Goal: Find specific page/section: Find specific page/section

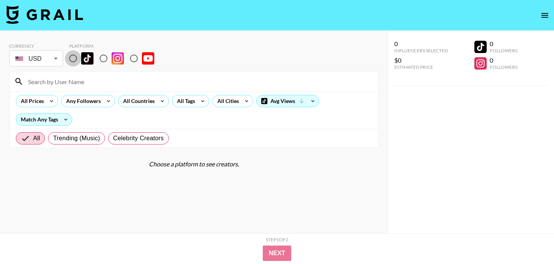
click at [70, 58] on input "radio" at bounding box center [73, 58] width 16 height 16
radio input "true"
click at [82, 79] on input at bounding box center [198, 81] width 350 height 12
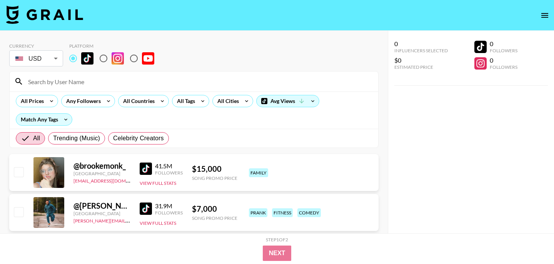
click at [77, 83] on input at bounding box center [198, 81] width 350 height 12
click at [59, 83] on input at bounding box center [198, 81] width 350 height 12
click at [53, 80] on input at bounding box center [198, 81] width 350 height 12
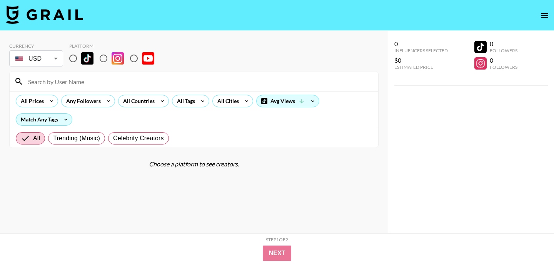
click at [74, 60] on input "radio" at bounding box center [73, 58] width 16 height 16
radio input "true"
click at [107, 158] on section "Currency USD USD ​ Platform All Prices Any Followers All Countries All Tags All…" at bounding box center [193, 138] width 369 height 203
click at [74, 59] on input "radio" at bounding box center [73, 58] width 16 height 16
radio input "true"
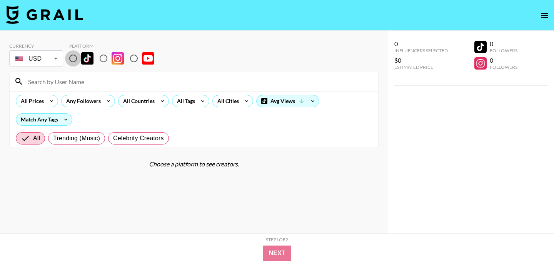
click at [73, 59] on input "radio" at bounding box center [73, 58] width 16 height 16
radio input "true"
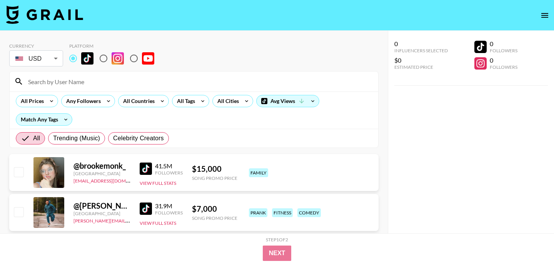
click at [80, 81] on input at bounding box center [198, 81] width 350 height 12
paste input "fenigab"
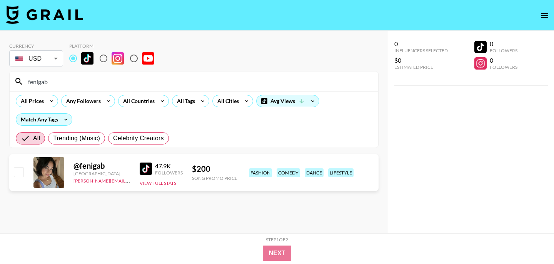
drag, startPoint x: 60, startPoint y: 88, endPoint x: 27, endPoint y: 80, distance: 34.4
click at [26, 80] on div "fenigab" at bounding box center [194, 82] width 369 height 20
drag, startPoint x: 57, startPoint y: 79, endPoint x: 25, endPoint y: 76, distance: 31.3
click at [25, 76] on input "fenigab" at bounding box center [198, 81] width 350 height 12
paste input "yonysabo"
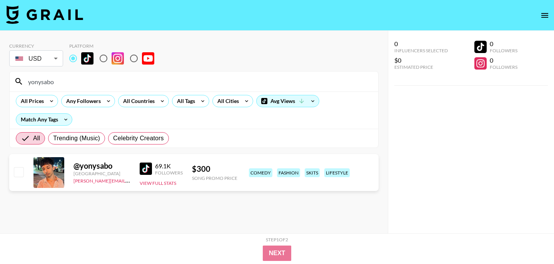
drag, startPoint x: 73, startPoint y: 81, endPoint x: 2, endPoint y: 80, distance: 70.8
click at [2, 80] on div "Currency USD USD ​ Platform yonysabo All Prices Any Followers All Countries All…" at bounding box center [194, 148] width 388 height 234
paste input "basicallykrissy"
drag, startPoint x: 73, startPoint y: 84, endPoint x: 1, endPoint y: 80, distance: 72.1
click at [1, 80] on div "Currency USD USD ​ Platform basicallykrissy All Prices Any Followers All Countr…" at bounding box center [194, 148] width 388 height 234
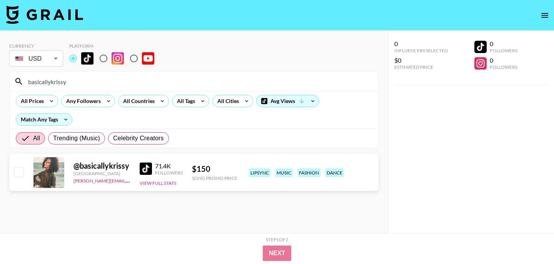
paste input "jacob.cline.161"
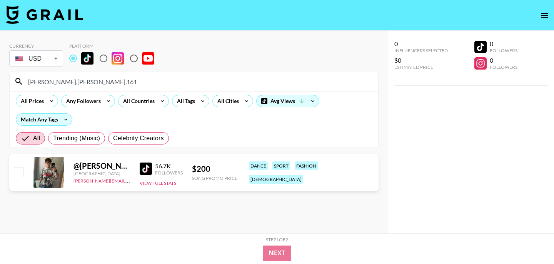
drag, startPoint x: 76, startPoint y: 80, endPoint x: 6, endPoint y: 80, distance: 70.0
click at [6, 80] on div "Currency USD USD ​ Platform jacob.cline.161 All Prices Any Followers All Countr…" at bounding box center [194, 148] width 388 height 234
paste input "kailahrhian"
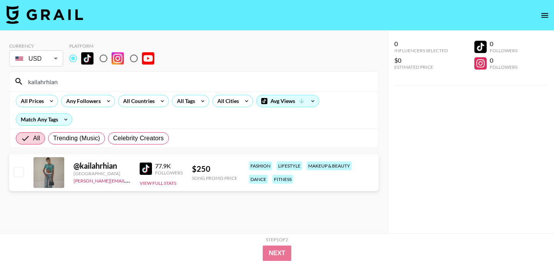
drag, startPoint x: 73, startPoint y: 80, endPoint x: 3, endPoint y: 77, distance: 69.4
click at [2, 79] on div "Currency USD USD ​ Platform kailahrhian All Prices Any Followers All Countries …" at bounding box center [194, 148] width 388 height 234
paste input "cashayproudfoot"
type input "cashayproudfoot"
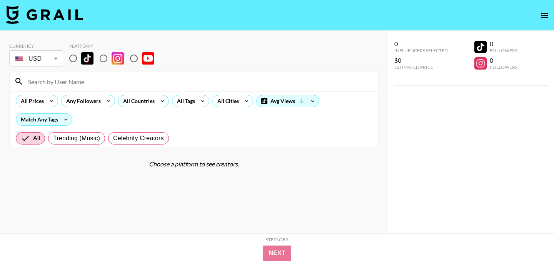
click at [74, 59] on input "radio" at bounding box center [73, 58] width 16 height 16
radio input "true"
click at [72, 58] on input "radio" at bounding box center [73, 58] width 16 height 16
click at [81, 82] on input at bounding box center [198, 81] width 350 height 12
click at [45, 84] on input at bounding box center [198, 81] width 350 height 12
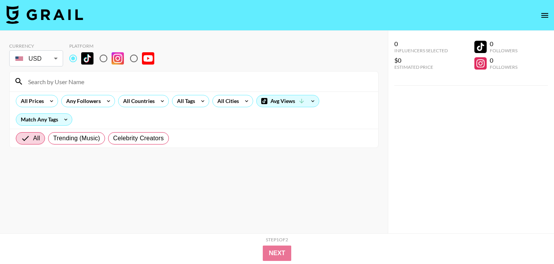
click at [73, 79] on input at bounding box center [198, 81] width 350 height 12
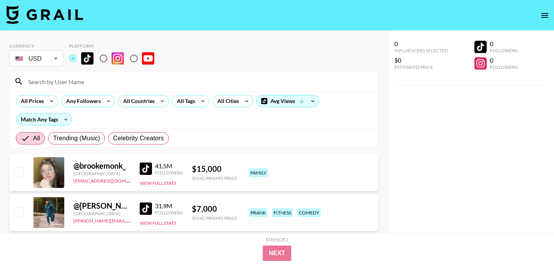
click at [90, 79] on input at bounding box center [198, 81] width 350 height 12
paste input "joiya.[PERSON_NAME]"
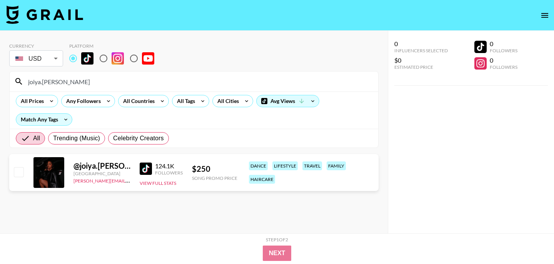
drag, startPoint x: 74, startPoint y: 80, endPoint x: 0, endPoint y: 78, distance: 74.3
click at [0, 78] on div "Currency USD USD ​ Platform joiya.[PERSON_NAME] All Prices Any Followers All Co…" at bounding box center [194, 148] width 388 height 234
paste input "josumanti"
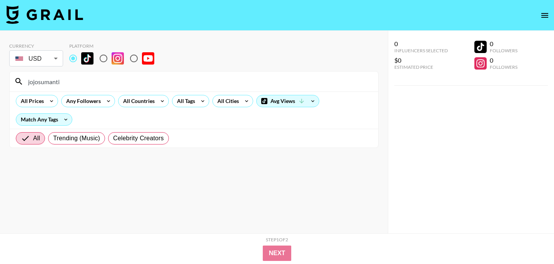
drag, startPoint x: 79, startPoint y: 79, endPoint x: 0, endPoint y: 78, distance: 78.9
click at [0, 79] on div "Currency USD USD ​ Platform jojosumanti All Prices Any Followers All Countries …" at bounding box center [194, 148] width 388 height 234
paste input ".sophiaquintero"
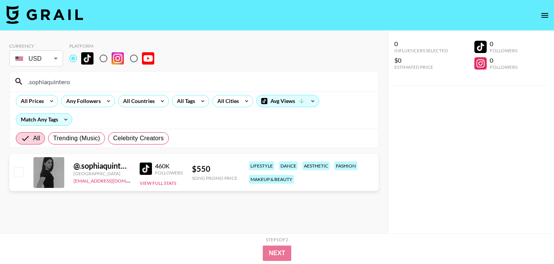
drag, startPoint x: 80, startPoint y: 81, endPoint x: 2, endPoint y: 78, distance: 79.0
click at [0, 80] on div "Currency USD USD ​ Platform .sophiaquintero All Prices Any Followers All Countr…" at bounding box center [194, 148] width 388 height 234
paste input "_lexibrynn"
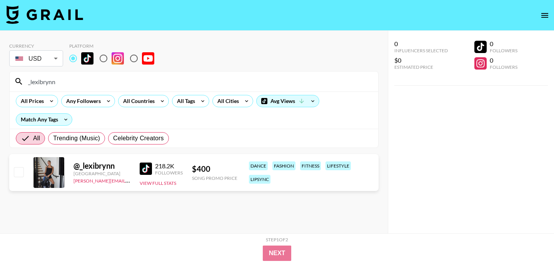
drag, startPoint x: 69, startPoint y: 85, endPoint x: 1, endPoint y: 77, distance: 68.9
click at [0, 79] on div "Currency USD USD ​ Platform _lexibrynn All Prices Any Followers All Countries A…" at bounding box center [194, 148] width 388 height 234
paste input "resafang"
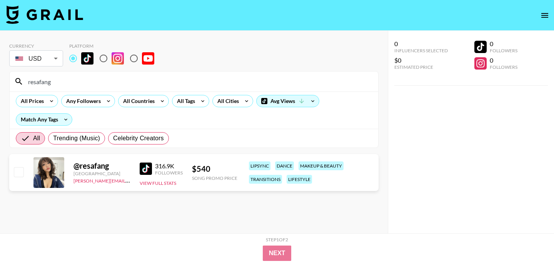
drag, startPoint x: 65, startPoint y: 82, endPoint x: 1, endPoint y: 79, distance: 64.0
click at [0, 80] on div "Currency USD USD ​ Platform resafang All Prices Any Followers All Countries All…" at bounding box center [194, 148] width 388 height 234
paste input "ubyeum"
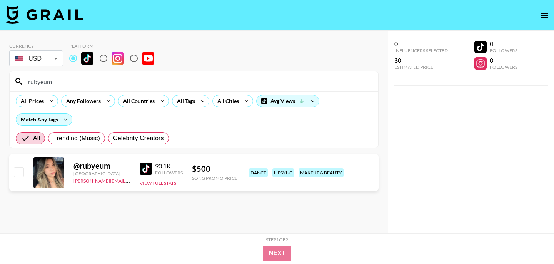
type input "rubyeum"
